Goal: Transaction & Acquisition: Subscribe to service/newsletter

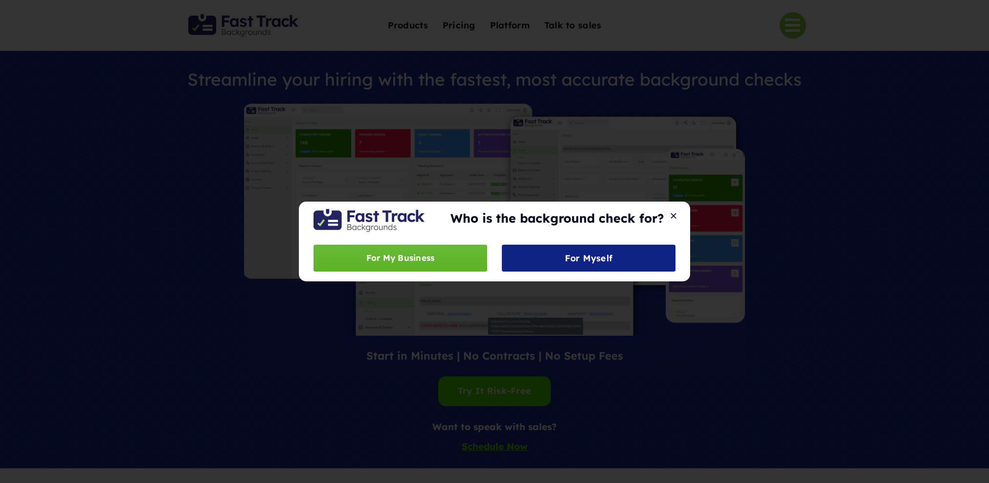
click at [422, 254] on span "For My Business" at bounding box center [400, 258] width 68 height 14
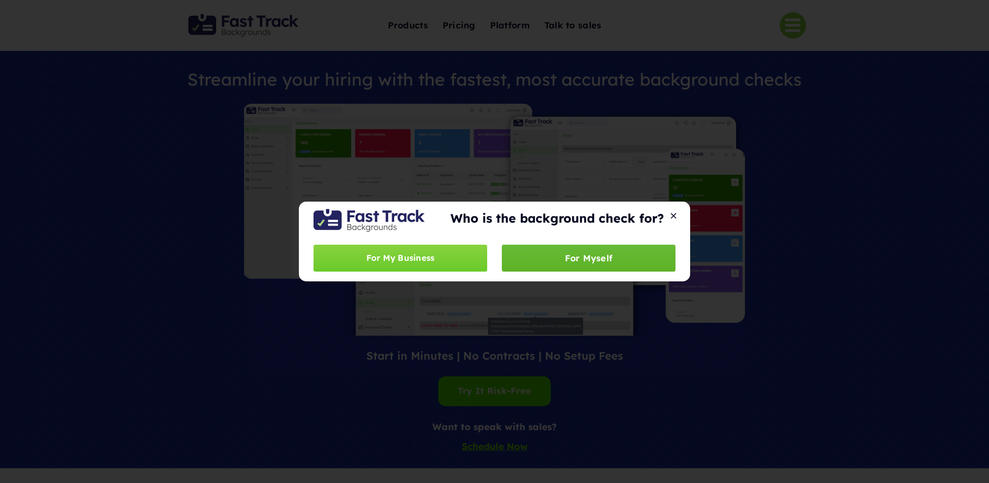
click at [611, 260] on span "For Myself" at bounding box center [589, 258] width 48 height 10
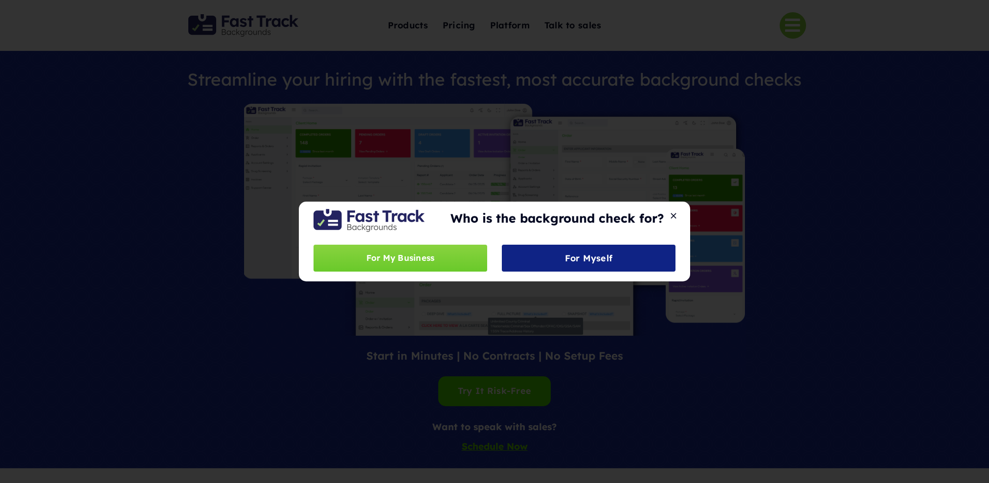
click at [762, 255] on div "Who is the background check for? For My Business For Myself" at bounding box center [494, 241] width 989 height 483
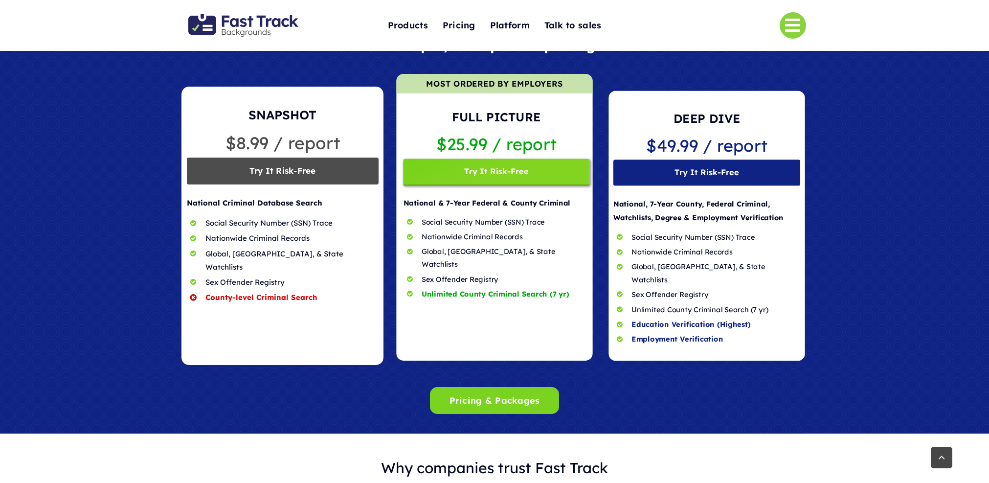
scroll to position [798, 0]
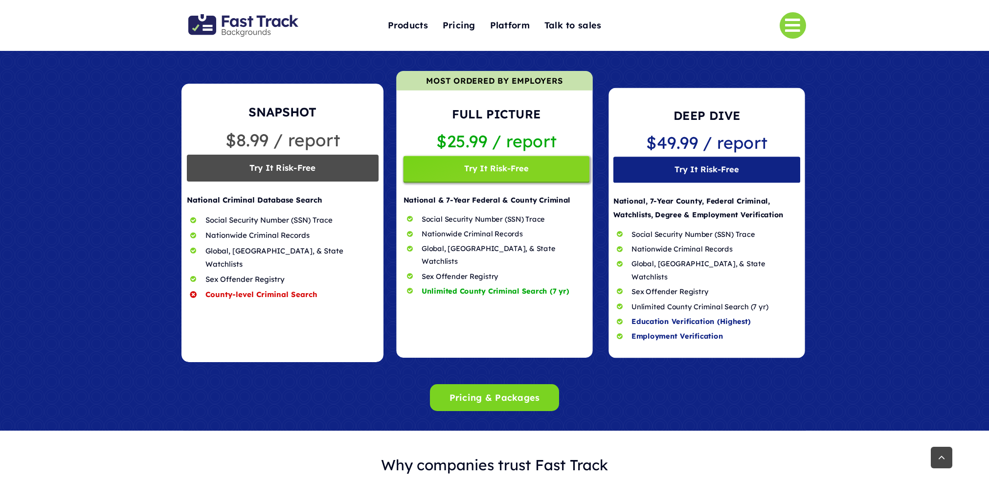
click at [295, 166] on span at bounding box center [282, 223] width 202 height 278
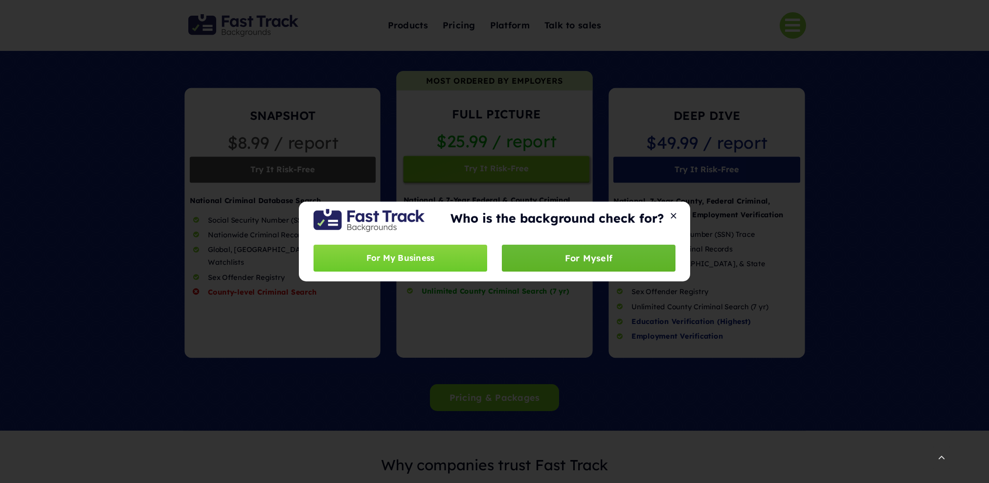
click at [611, 255] on span "For Myself" at bounding box center [589, 258] width 48 height 10
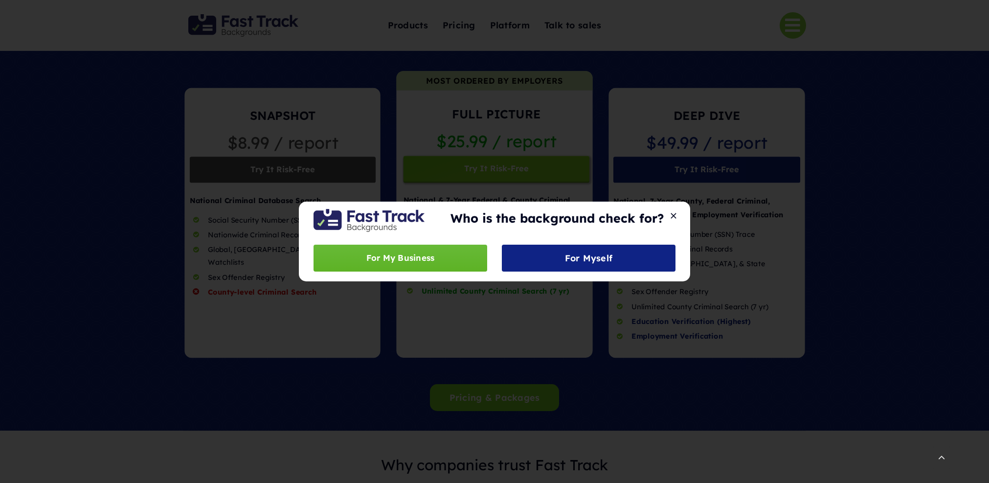
click at [462, 260] on link "For My Business" at bounding box center [400, 258] width 174 height 27
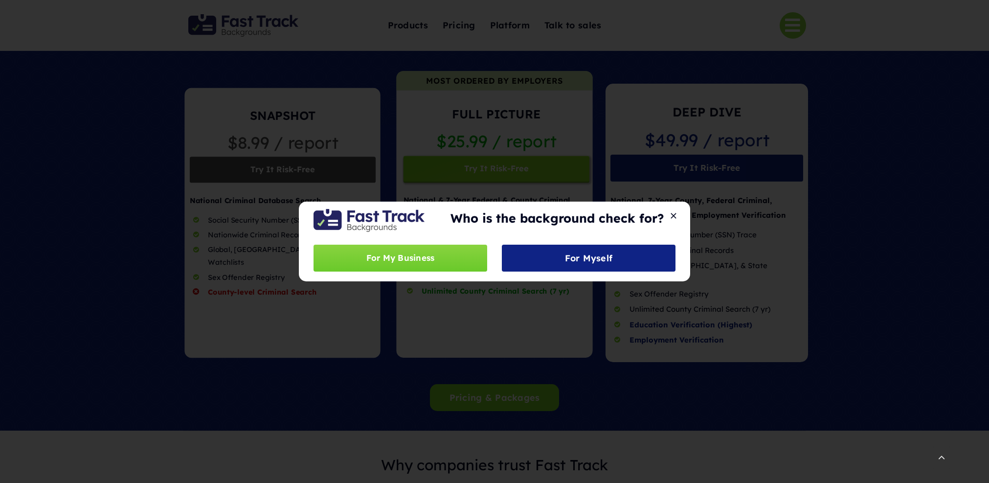
click at [674, 213] on button "Close" at bounding box center [674, 215] width 14 height 9
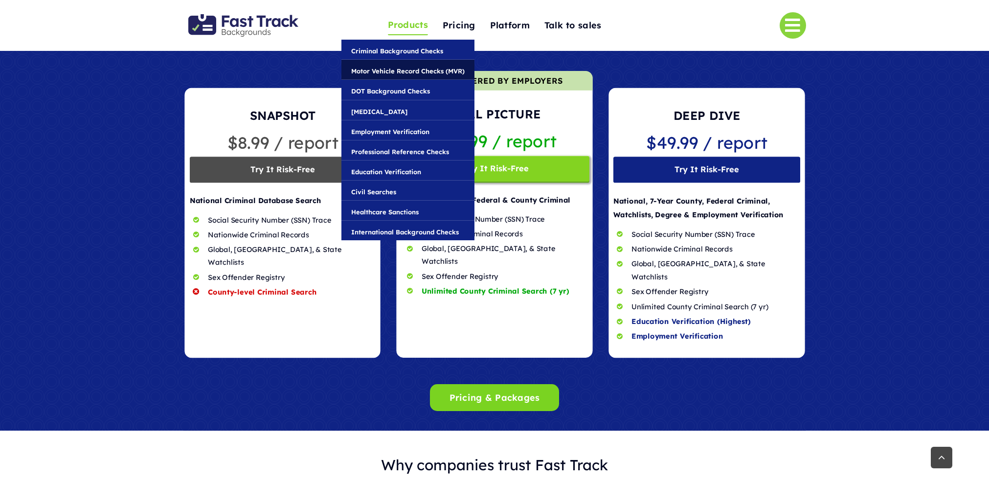
click at [413, 72] on span "Motor Vehicle Record Checks (MVR)" at bounding box center [407, 71] width 113 height 11
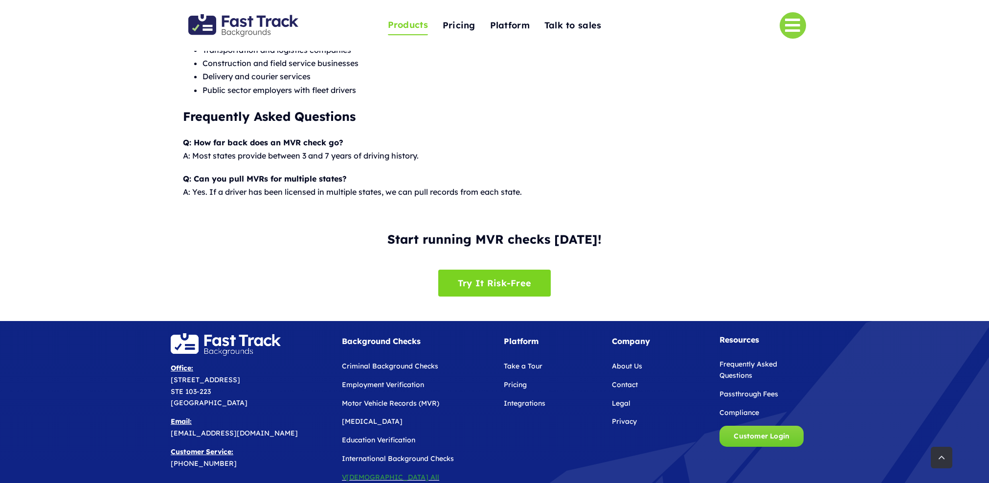
scroll to position [856, 0]
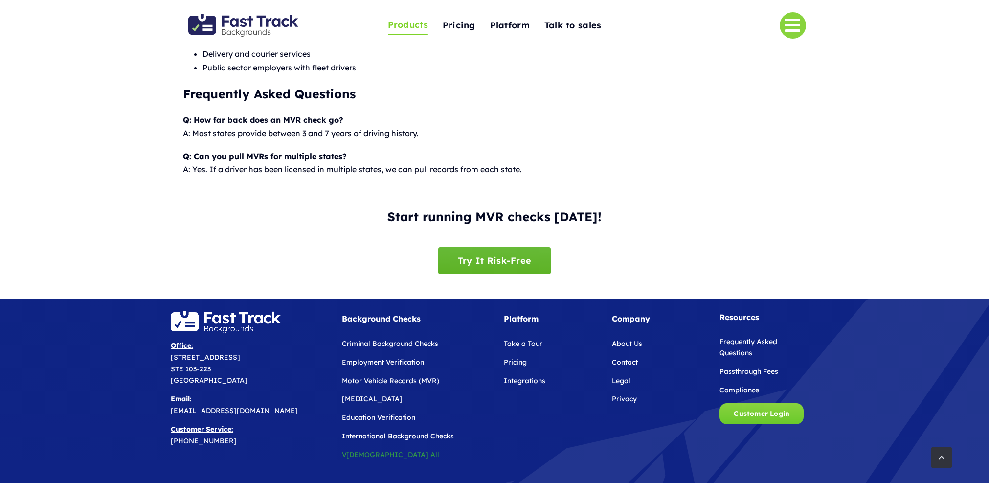
click at [485, 258] on span "Try It Risk-Free" at bounding box center [494, 260] width 73 height 10
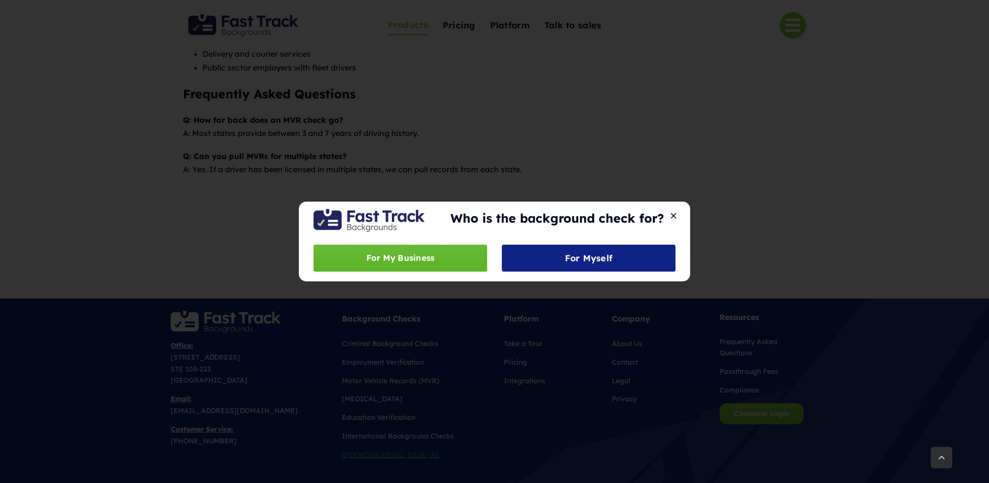
click at [453, 258] on link "For My Business" at bounding box center [400, 258] width 174 height 27
